Goal: Task Accomplishment & Management: Complete application form

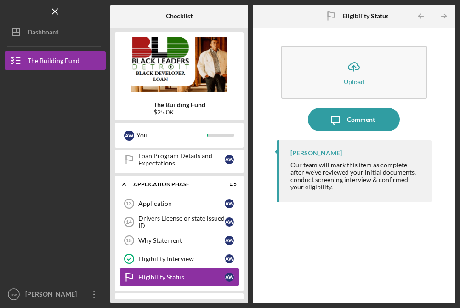
scroll to position [251, 0]
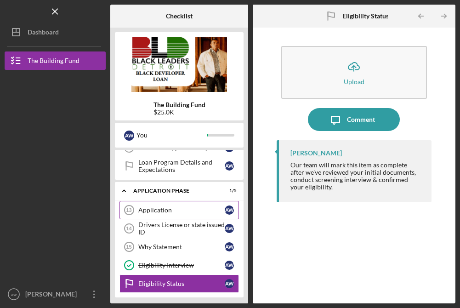
click at [163, 210] on div "Application" at bounding box center [181, 209] width 86 height 7
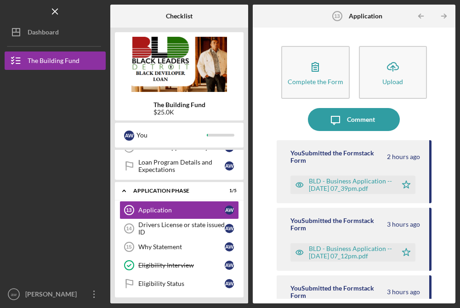
click at [325, 179] on div "BLD - Business Application -- [DATE] 07_39pm.pdf" at bounding box center [351, 184] width 84 height 15
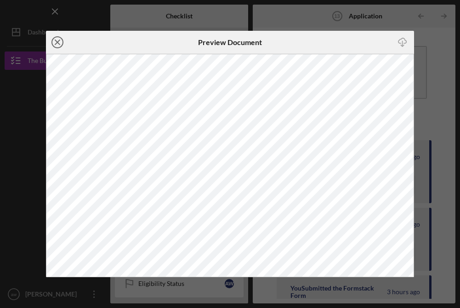
click at [57, 42] on line at bounding box center [57, 42] width 5 height 5
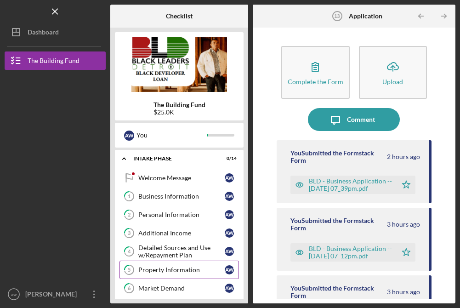
click at [181, 268] on div "Property Information" at bounding box center [181, 269] width 86 height 7
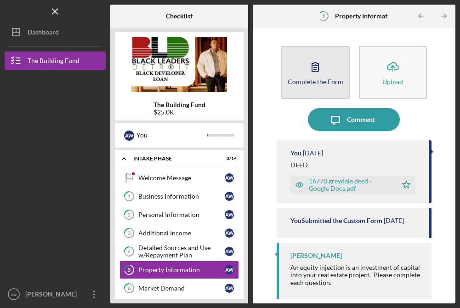
click at [300, 76] on button "Complete the Form Form" at bounding box center [315, 72] width 68 height 53
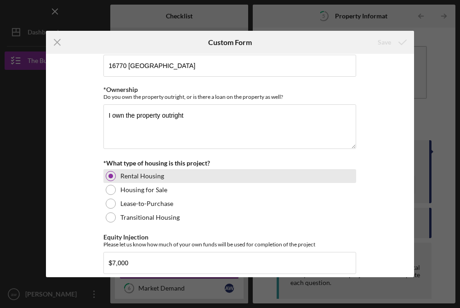
scroll to position [20, 0]
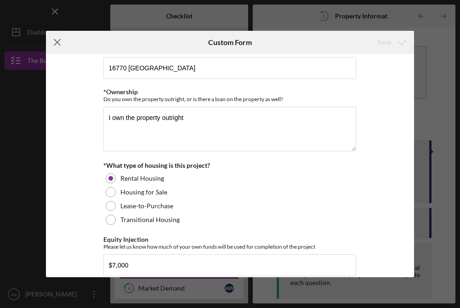
click at [58, 43] on line at bounding box center [57, 43] width 6 height 6
